Goal: Task Accomplishment & Management: Use online tool/utility

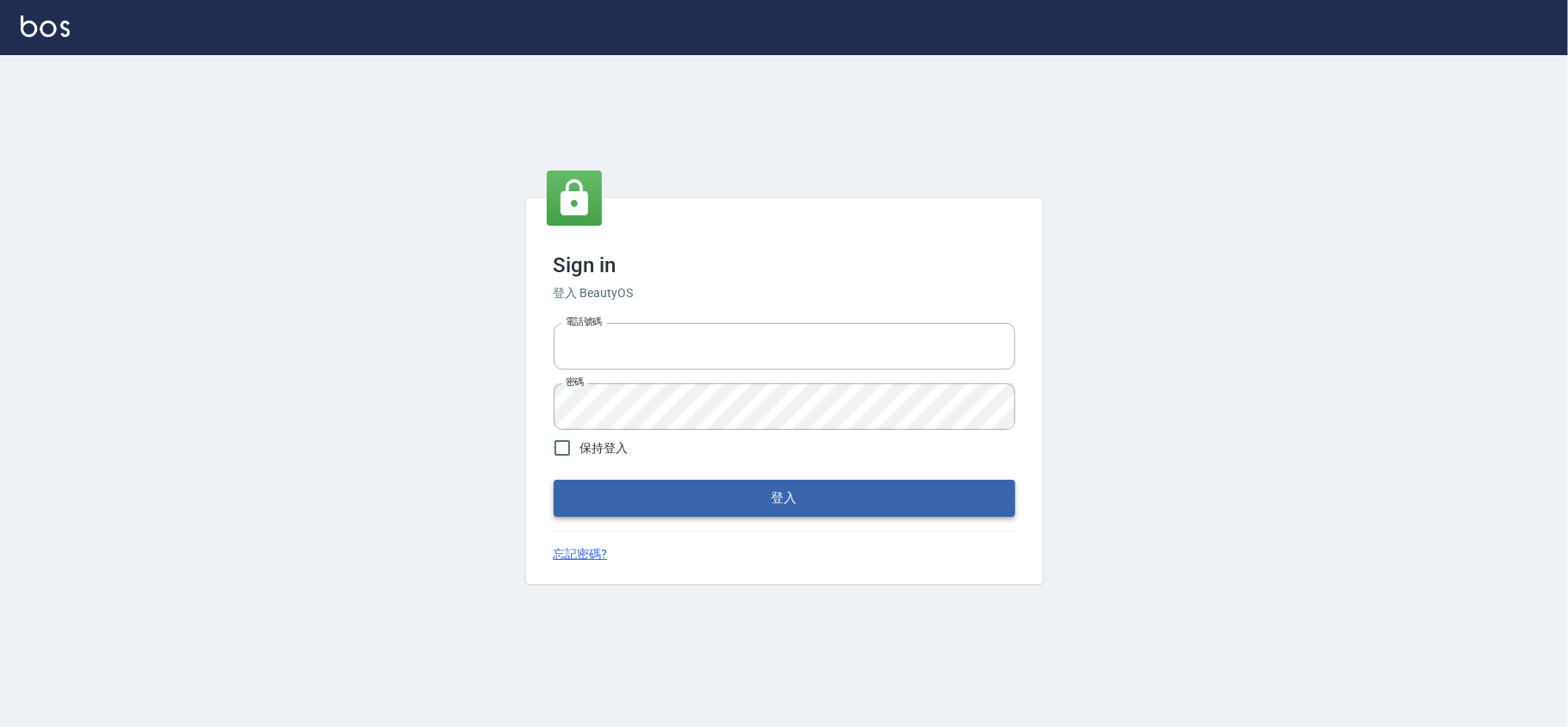
type input "28261007"
click at [730, 503] on button "登入" at bounding box center [784, 497] width 461 height 36
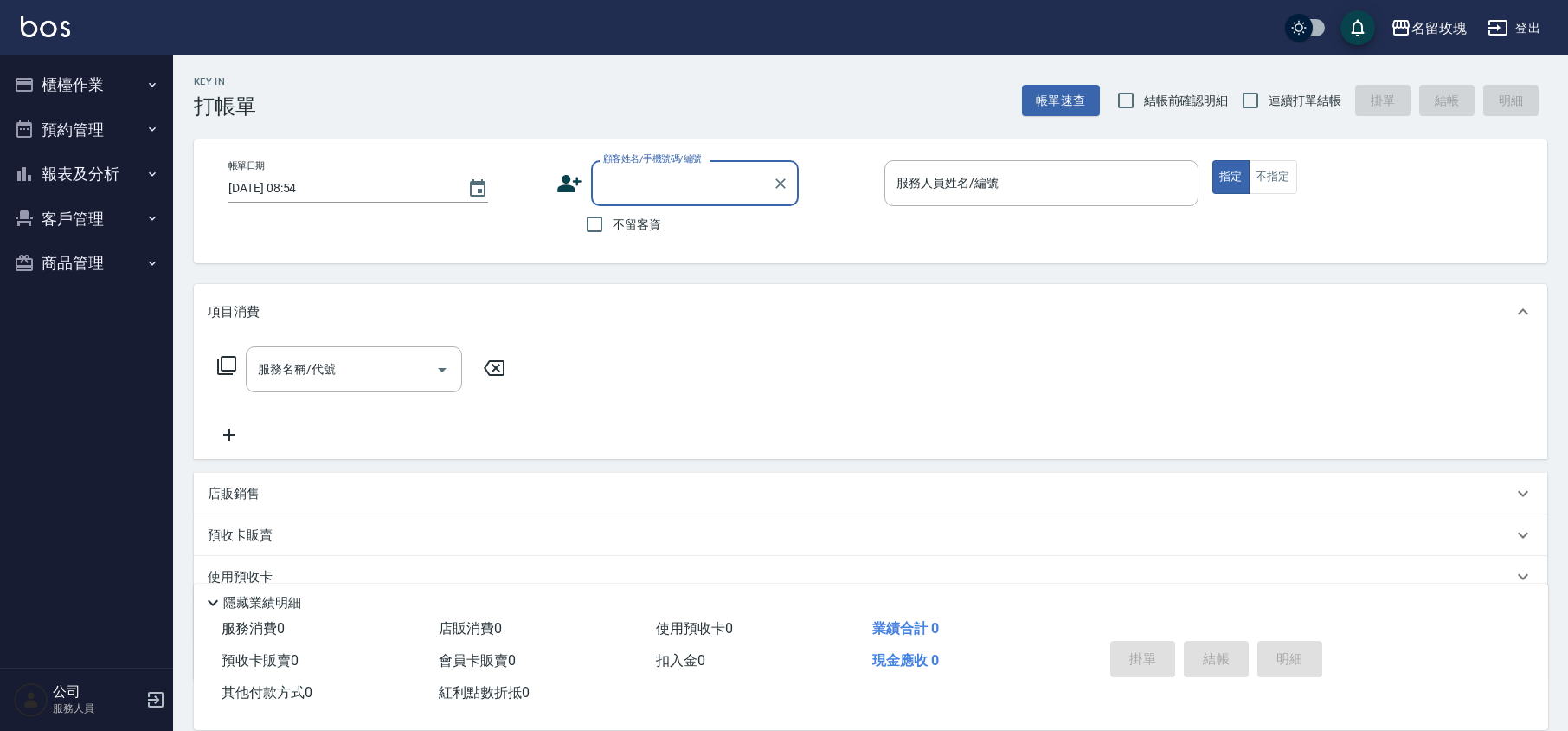
click at [1178, 102] on span "結帳前確認明細" at bounding box center [1185, 101] width 85 height 18
click at [1143, 102] on input "結帳前確認明細" at bounding box center [1125, 100] width 36 height 36
checkbox input "true"
click at [1243, 95] on input "連續打單結帳" at bounding box center [1250, 100] width 36 height 36
checkbox input "true"
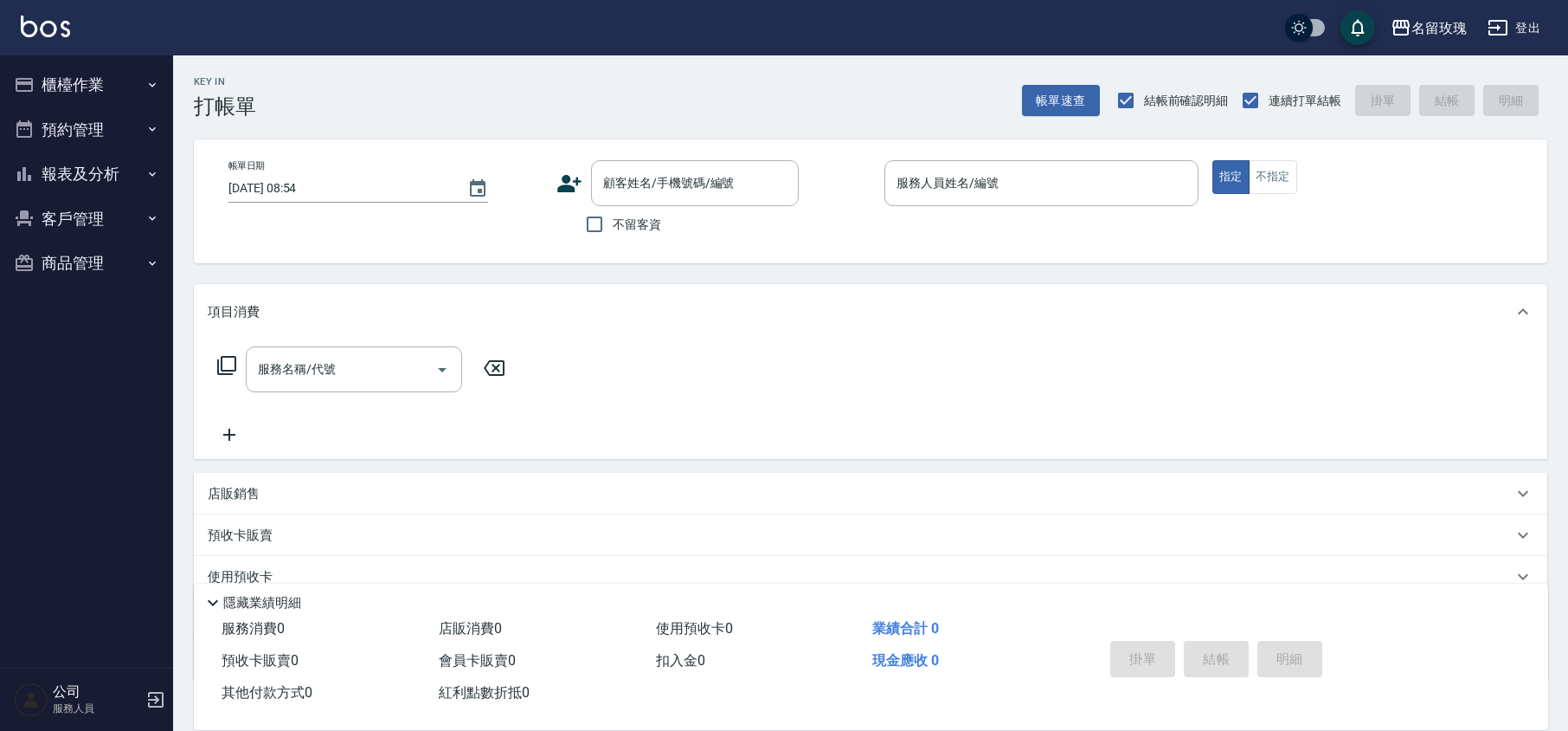
click at [786, 82] on div "Key In 打帳單 帳單速查 結帳前確認明細 連續打單結帳 掛單 結帳 明細" at bounding box center [860, 87] width 1374 height 63
